Goal: Transaction & Acquisition: Book appointment/travel/reservation

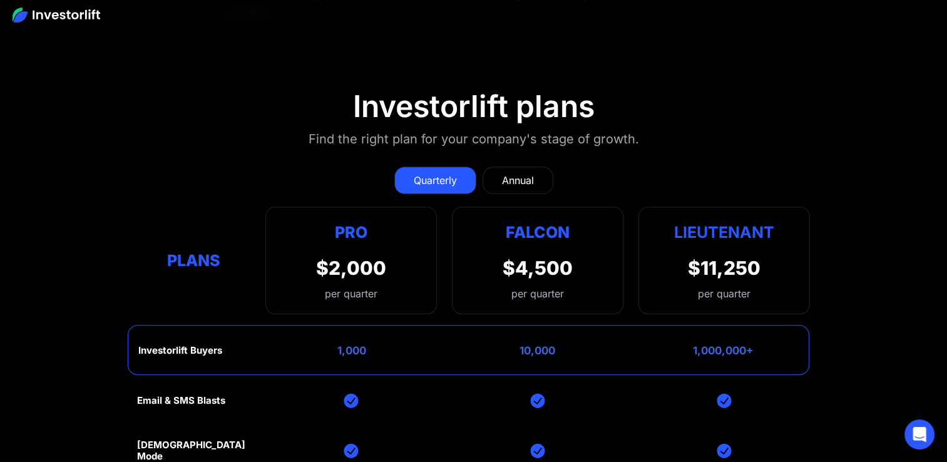
scroll to position [5541, 0]
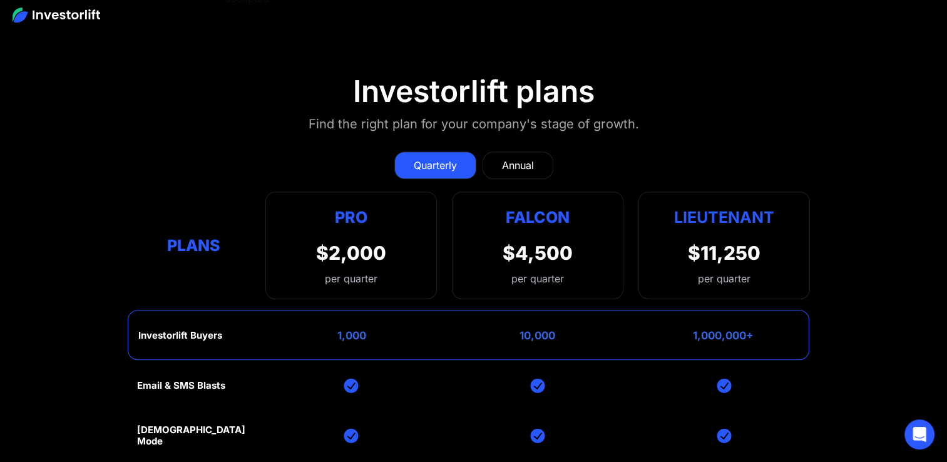
click at [515, 158] on div "Annual" at bounding box center [518, 165] width 32 height 15
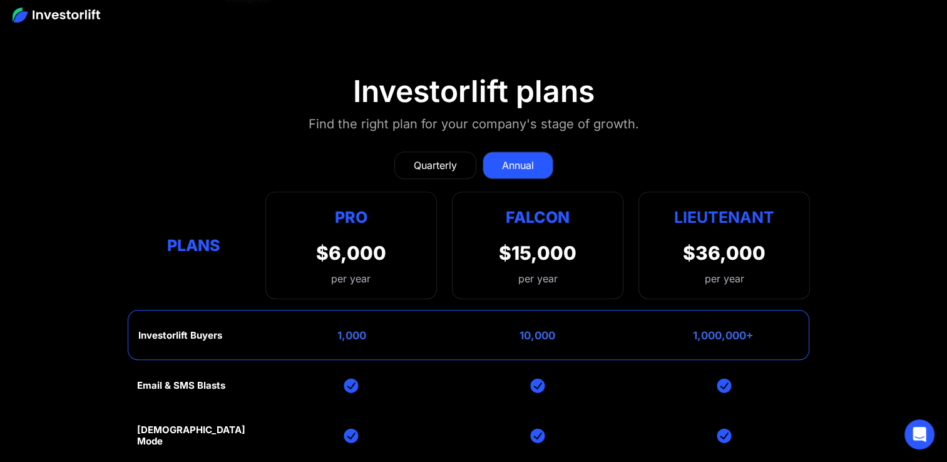
click at [457, 152] on link "Quarterly" at bounding box center [435, 166] width 82 height 28
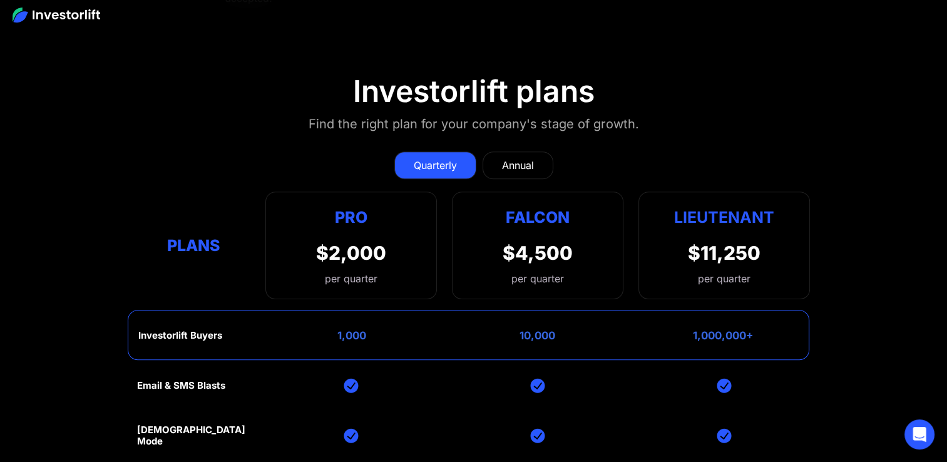
click at [537, 152] on link "Annual" at bounding box center [518, 166] width 71 height 28
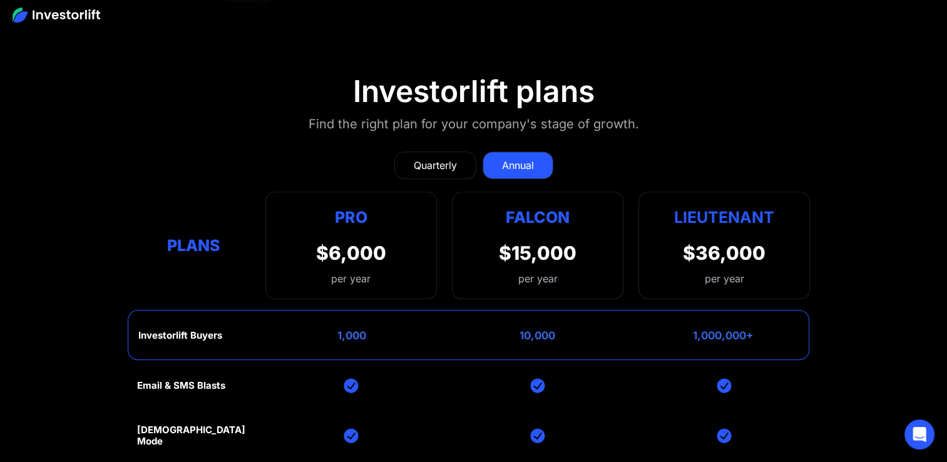
click at [443, 158] on div "Quarterly" at bounding box center [435, 165] width 43 height 15
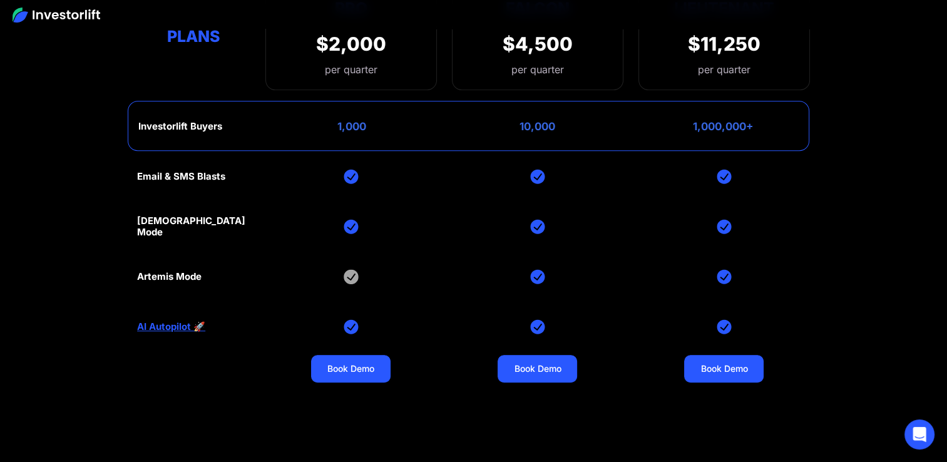
scroll to position [5769, 0]
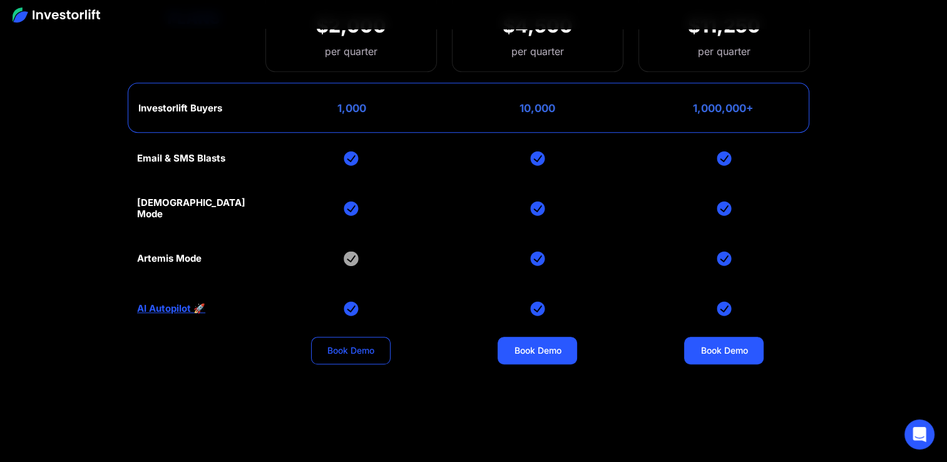
click at [358, 337] on link "Book Demo" at bounding box center [351, 351] width 80 height 28
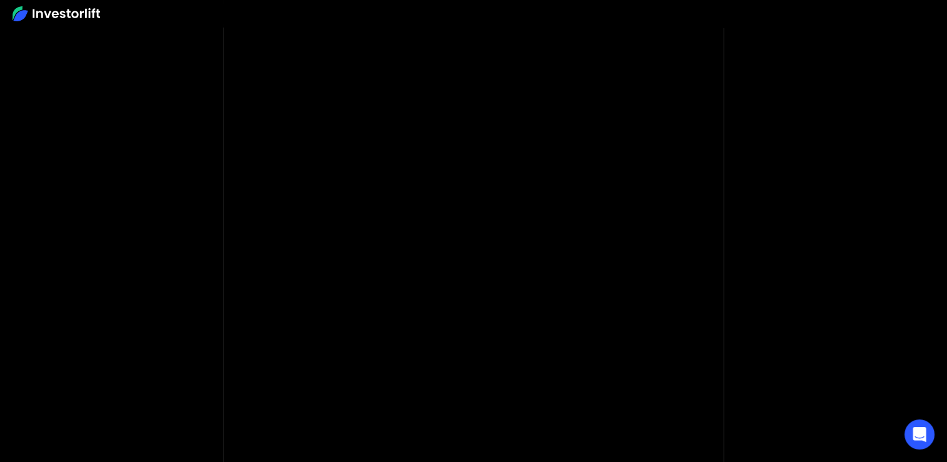
scroll to position [85, 0]
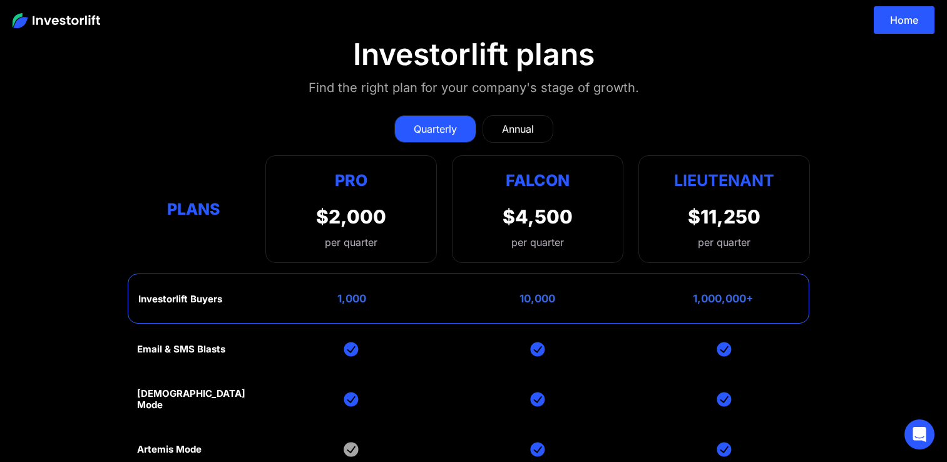
click at [63, 399] on section "Investorlift plans Find the right plan for your company's stage of growth. Quar…" at bounding box center [473, 346] width 947 height 681
click at [125, 336] on section "Investorlift plans Find the right plan for your company's stage of growth. Quar…" at bounding box center [473, 346] width 947 height 681
click at [917, 438] on icon "Open Intercom Messenger" at bounding box center [919, 434] width 14 height 16
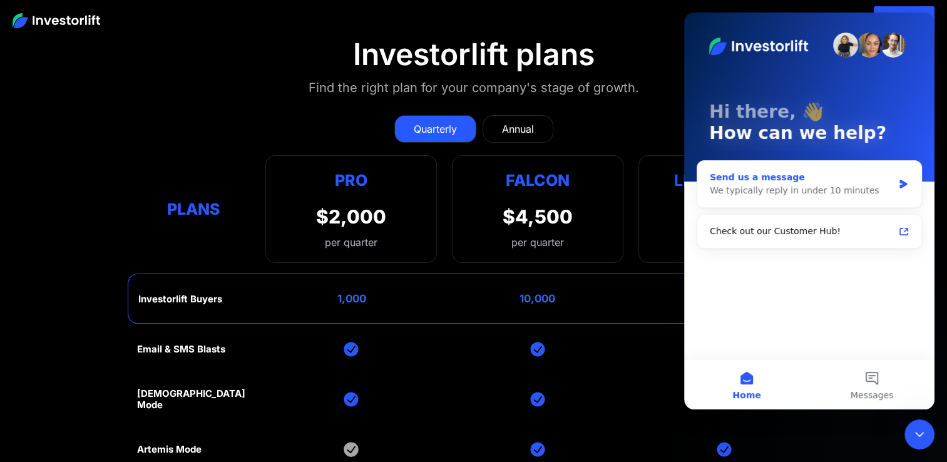
click at [816, 188] on div "We typically reply in under 10 minutes" at bounding box center [801, 190] width 183 height 13
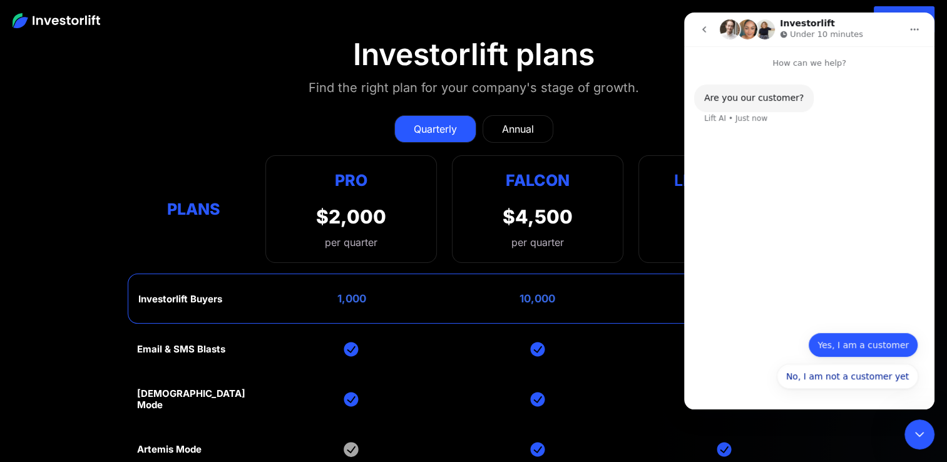
click at [837, 343] on button "Yes, I am a customer" at bounding box center [863, 344] width 110 height 25
